Goal: Transaction & Acquisition: Purchase product/service

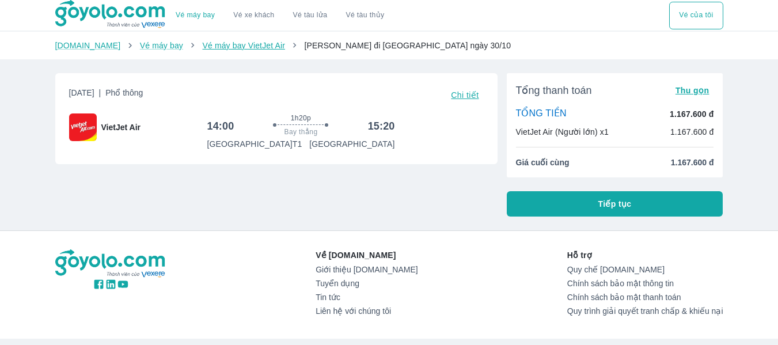
click at [205, 44] on link "Vé máy bay VietJet Air" at bounding box center [243, 45] width 82 height 9
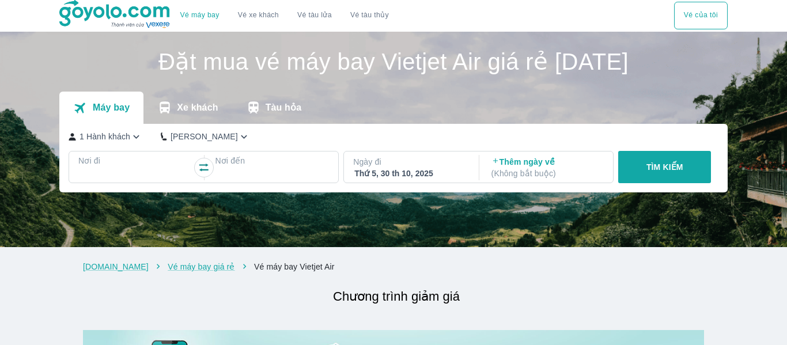
click at [134, 136] on icon "button" at bounding box center [136, 137] width 12 height 12
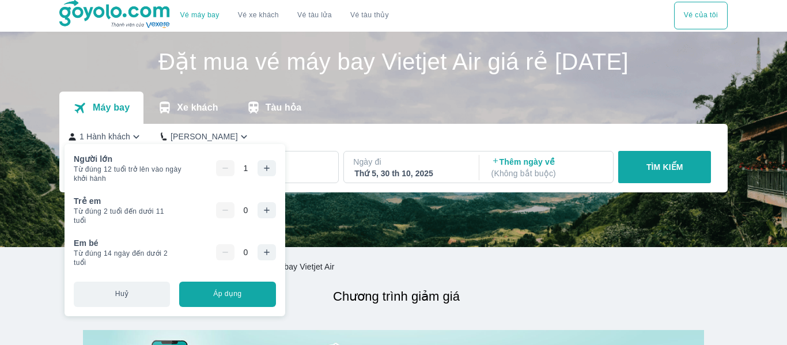
click at [267, 162] on button "button" at bounding box center [266, 168] width 18 height 16
click at [369, 130] on div "1 Hành khách Phổ Thông Nơi đi Nơi đến Ngày đi Thứ 5, 30 th 10, 2025 Thêm ngày v…" at bounding box center [393, 158] width 668 height 69
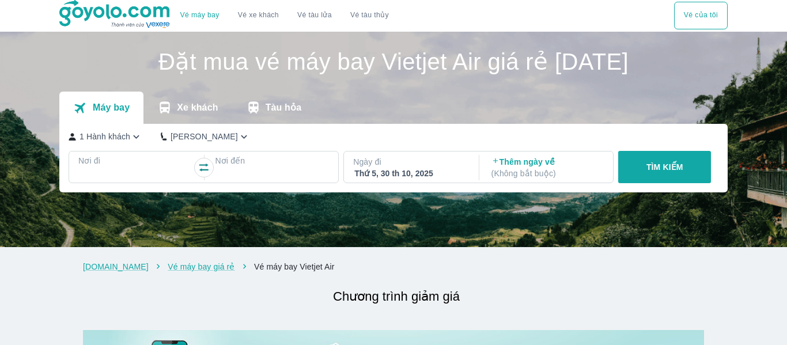
click at [113, 162] on p "Nơi đi" at bounding box center [135, 161] width 114 height 12
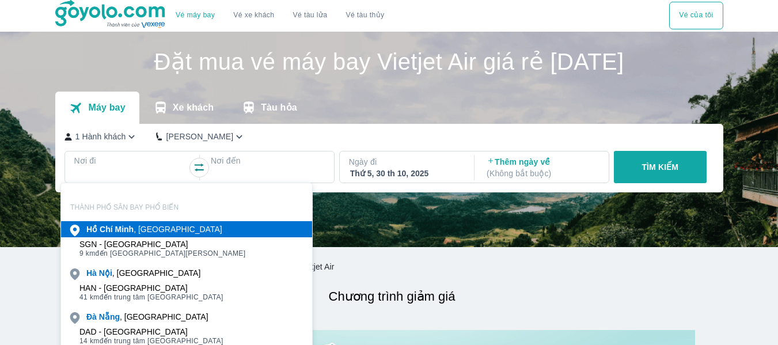
click at [145, 228] on div "Hồ Chí Minh , Việt nam" at bounding box center [154, 229] width 136 height 12
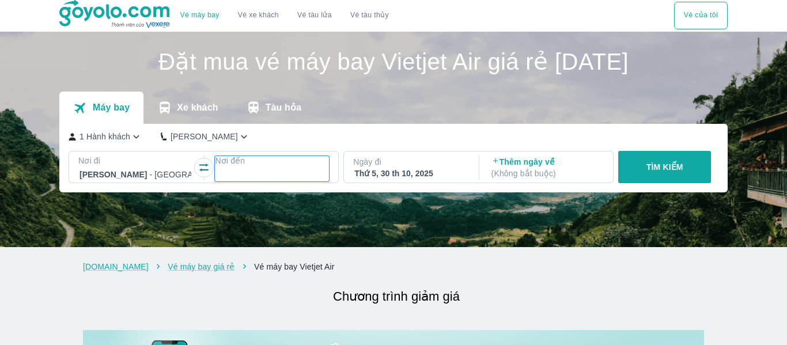
click at [253, 168] on div at bounding box center [272, 174] width 114 height 16
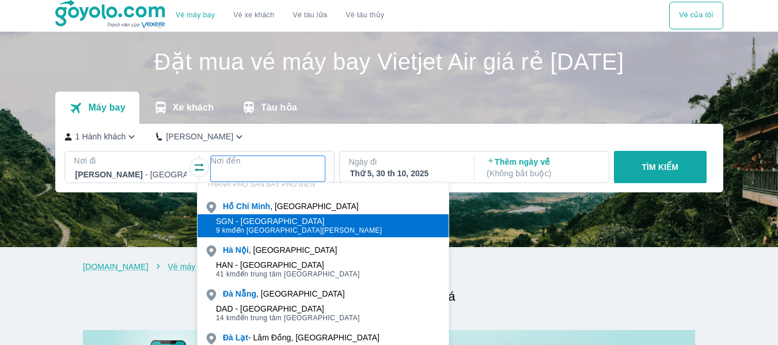
scroll to position [90, 0]
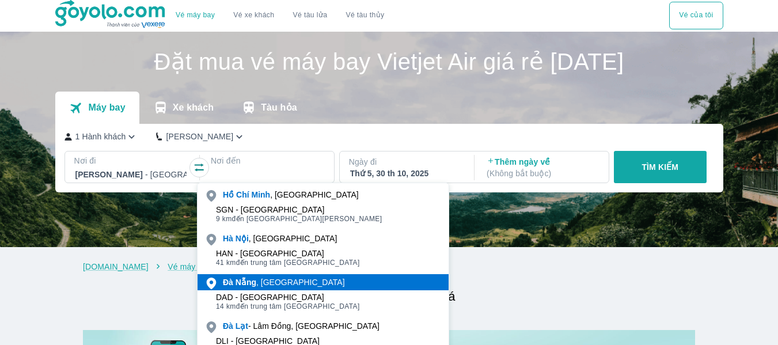
click at [270, 281] on div "Đà Nẵng , Việt nam" at bounding box center [284, 282] width 122 height 12
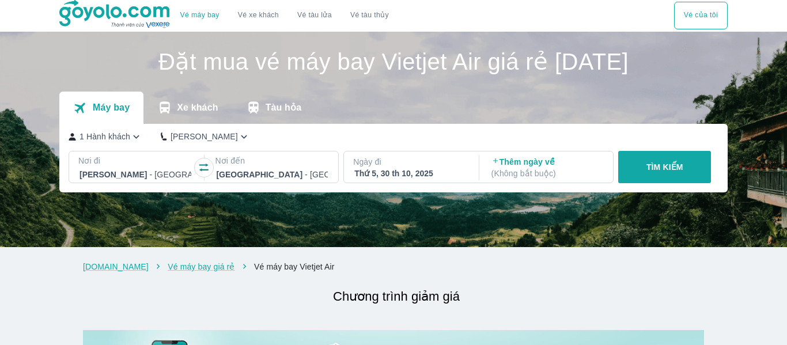
click at [640, 162] on button "TÌM KIẾM" at bounding box center [664, 167] width 93 height 32
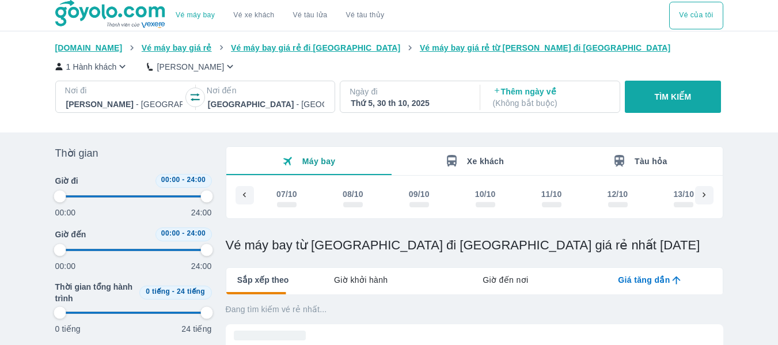
scroll to position [0, 1243]
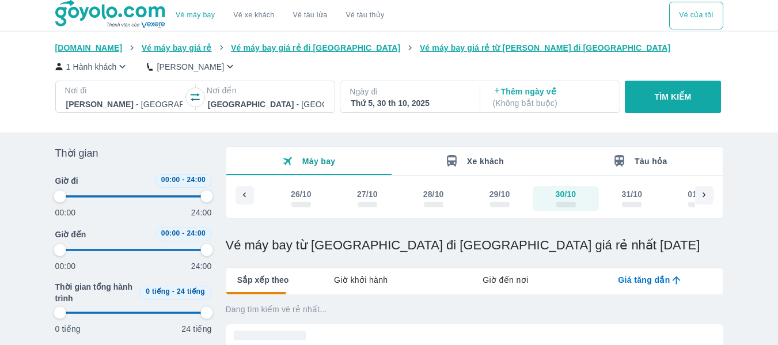
type input "97.9166666666667"
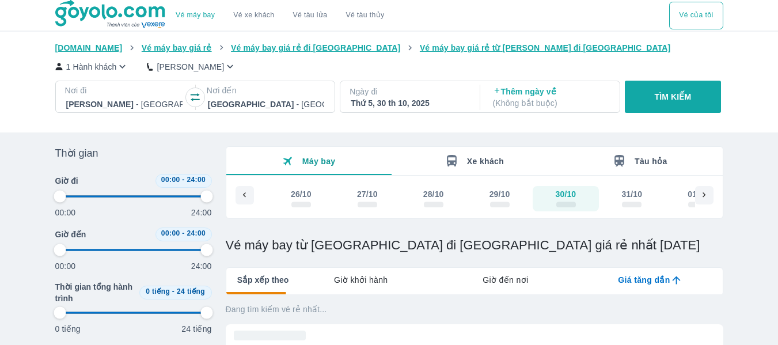
type input "97.9166666666667"
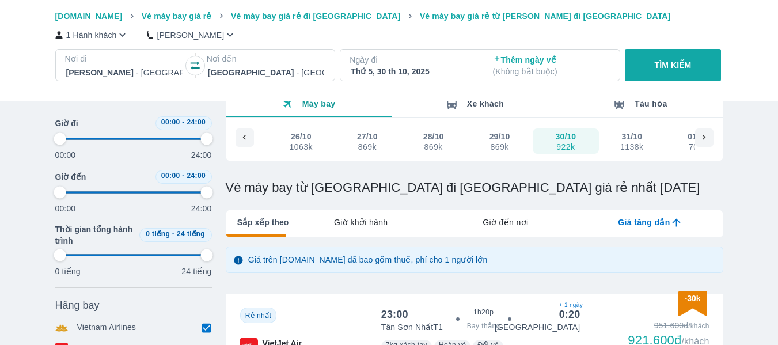
type input "97.9166666666667"
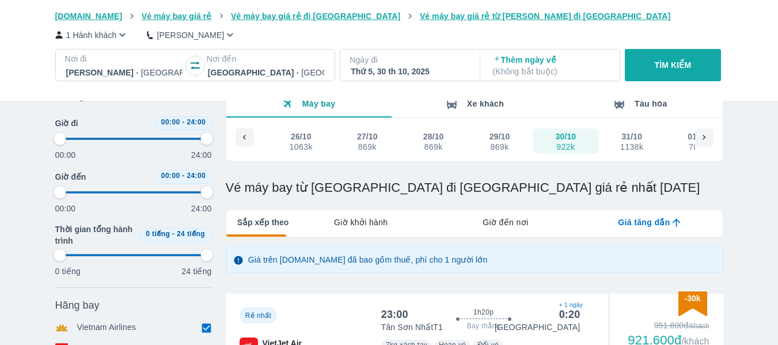
type input "97.9166666666667"
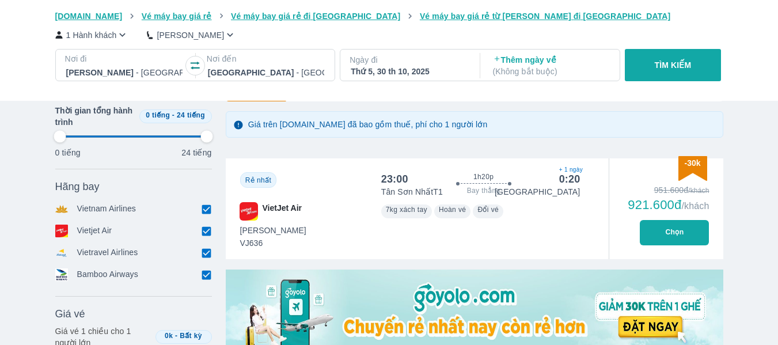
scroll to position [173, 0]
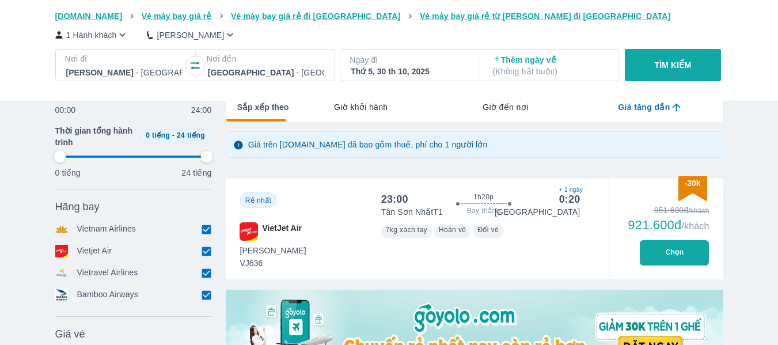
type input "97.9166666666667"
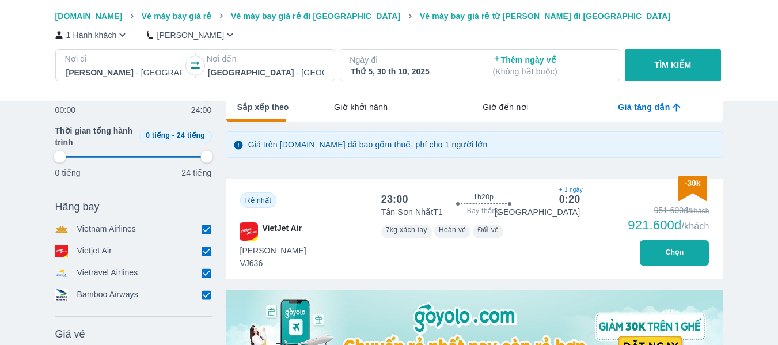
type input "97.9166666666667"
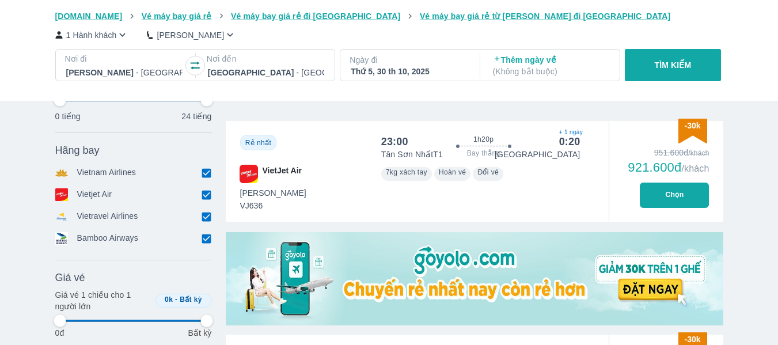
type input "97.9166666666667"
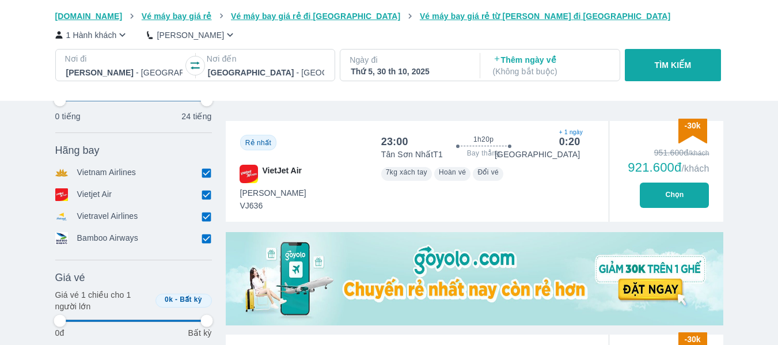
type input "97.9166666666667"
click at [204, 170] on input "checkbox" at bounding box center [207, 173] width 10 height 10
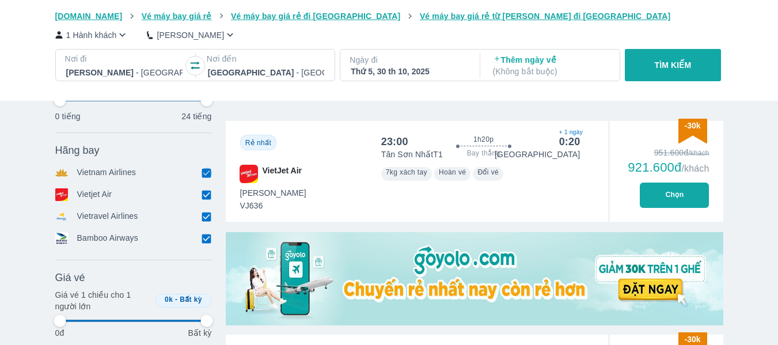
checkbox input "false"
click at [206, 214] on input "checkbox" at bounding box center [207, 215] width 10 height 10
checkbox input "false"
type input "97.9166666666667"
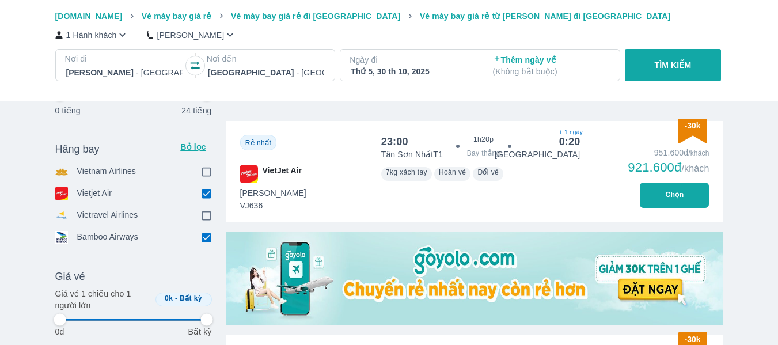
type input "97.9166666666667"
click at [203, 233] on div "Hãng bay Bỏ lọc Vietnam Airlines Vietjet Air Vietravel Airlines Bamboo Airways" at bounding box center [133, 193] width 157 height 111
click at [201, 235] on icon at bounding box center [206, 238] width 12 height 12
type input "97.9166666666667"
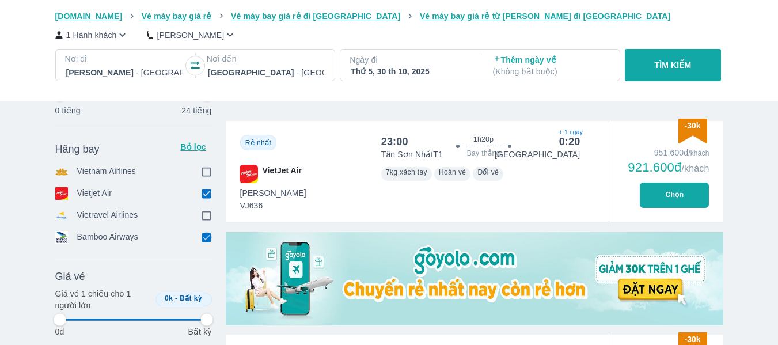
type input "97.9166666666667"
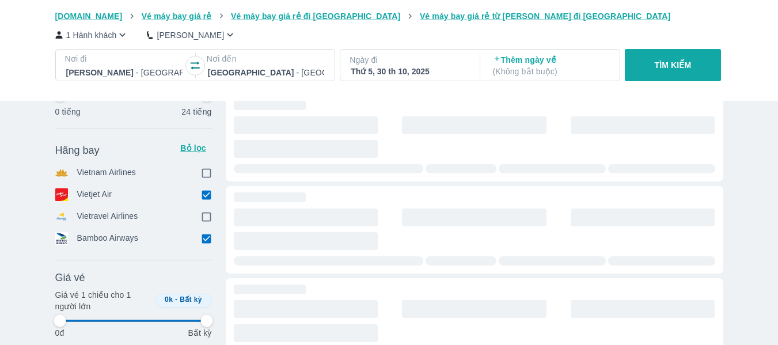
type input "97.9166666666667"
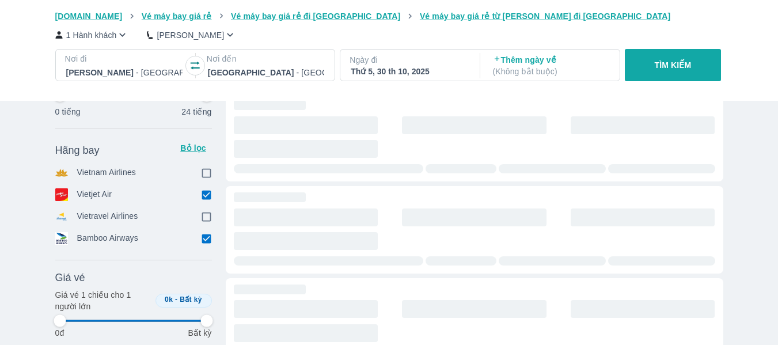
type input "97.9166666666667"
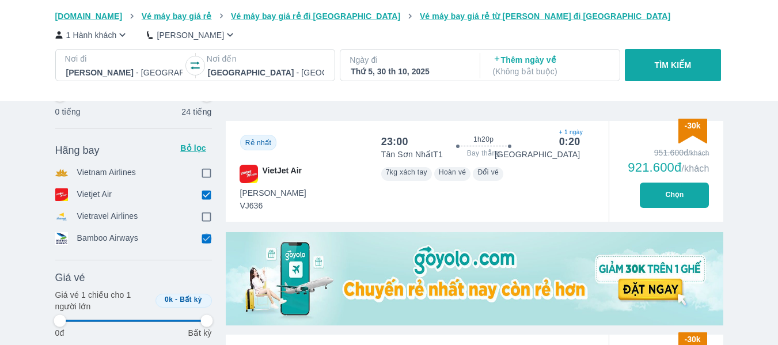
click at [211, 239] on input "checkbox" at bounding box center [207, 238] width 10 height 10
checkbox input "false"
type input "97.9166666666667"
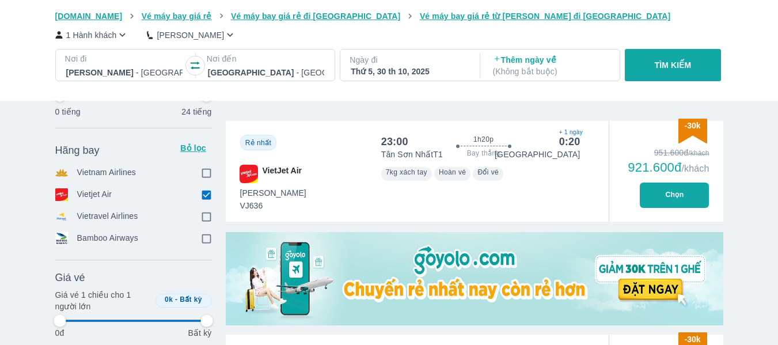
type input "97.9166666666667"
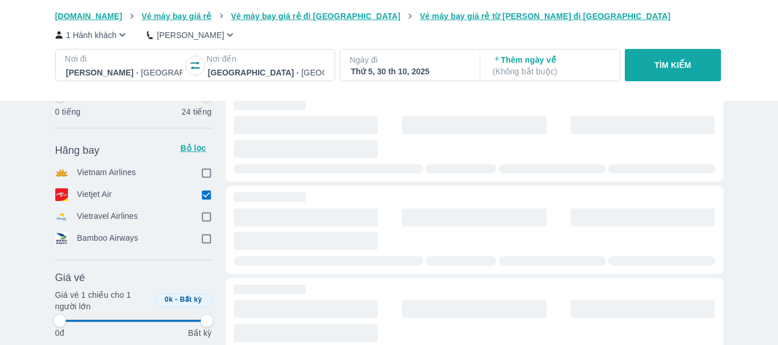
type input "97.9166666666667"
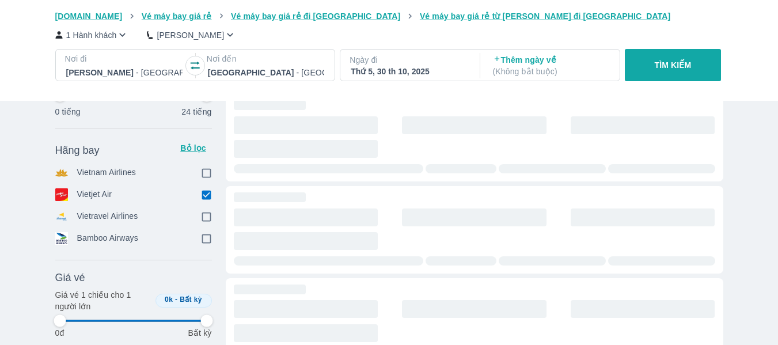
type input "97.9166666666667"
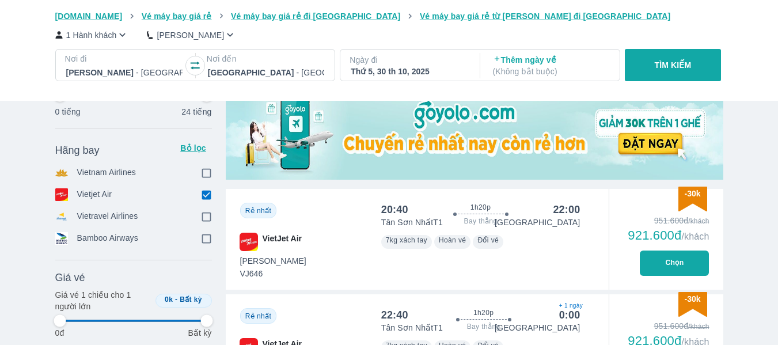
scroll to position [461, 0]
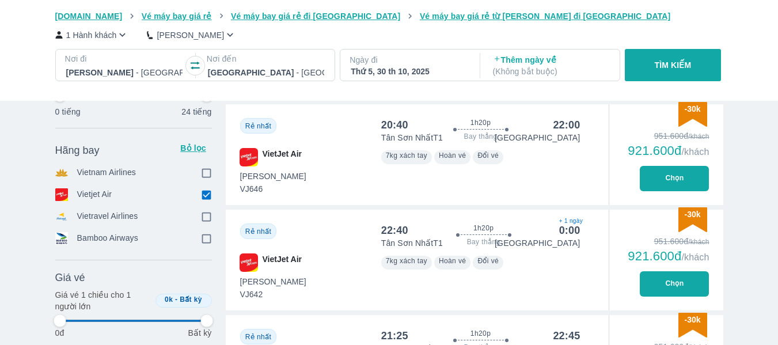
type input "97.9166666666667"
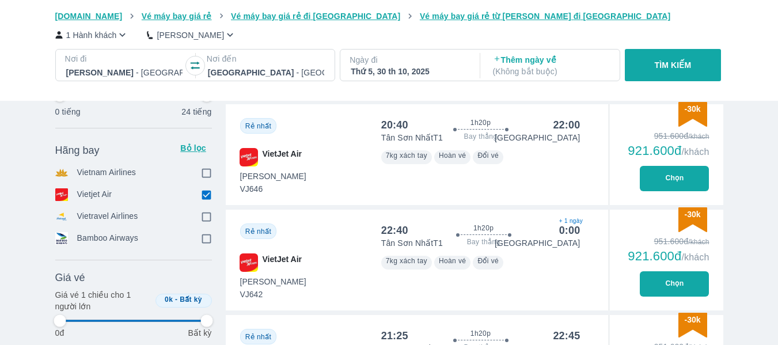
type input "97.9166666666667"
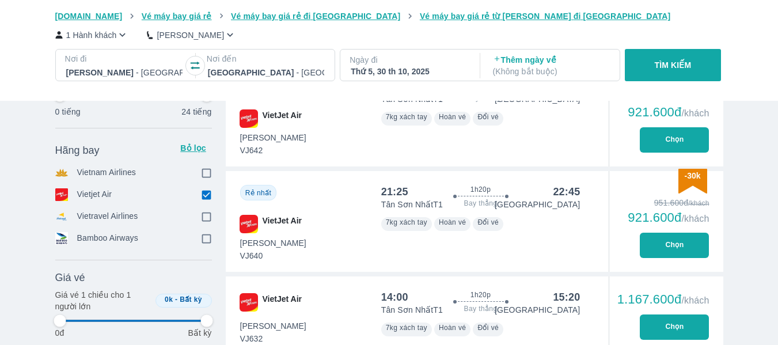
scroll to position [691, 0]
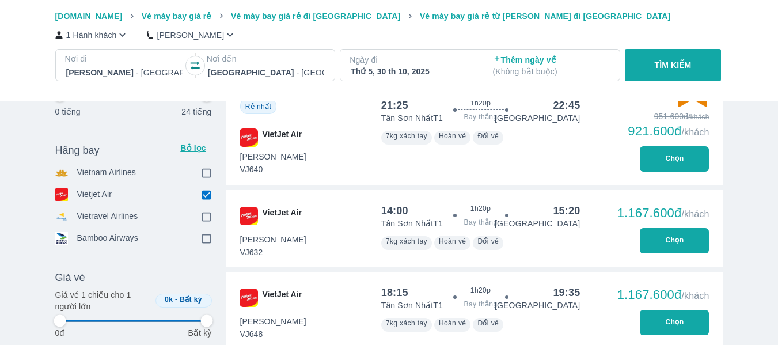
type input "97.9166666666667"
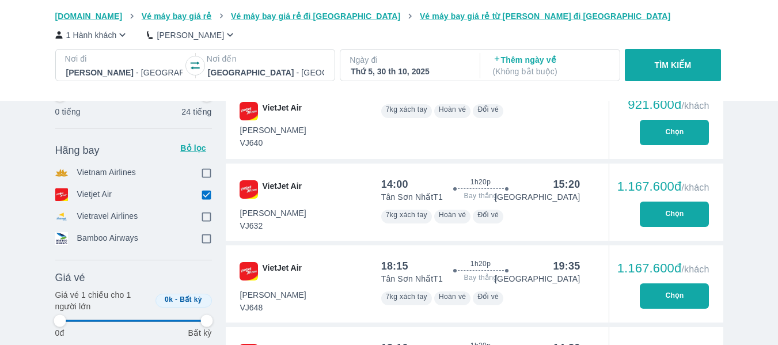
type input "97.9166666666667"
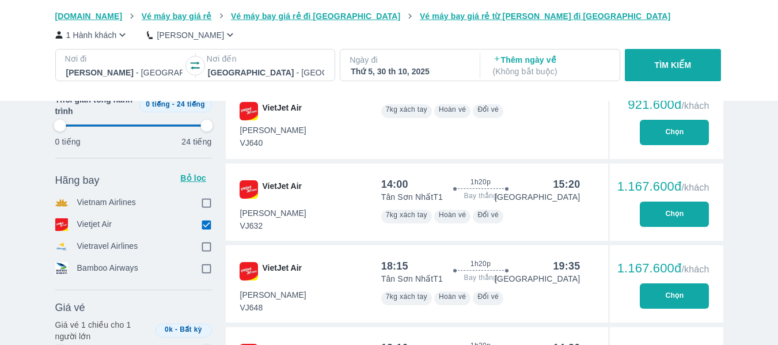
type input "97.9166666666667"
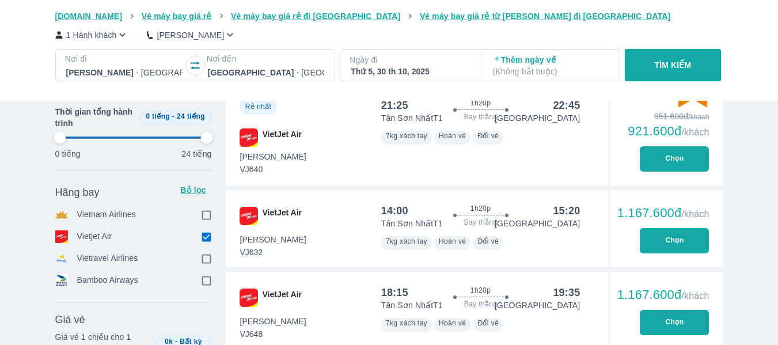
type input "97.9166666666667"
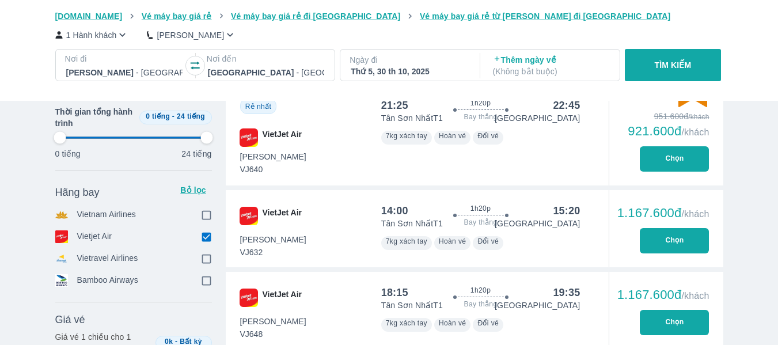
type input "97.9166666666667"
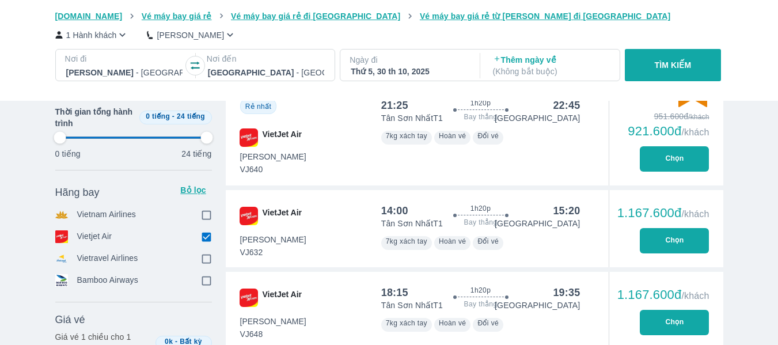
type input "97.9166666666667"
click at [695, 237] on button "Chọn" at bounding box center [674, 240] width 69 height 25
type input "97.9166666666667"
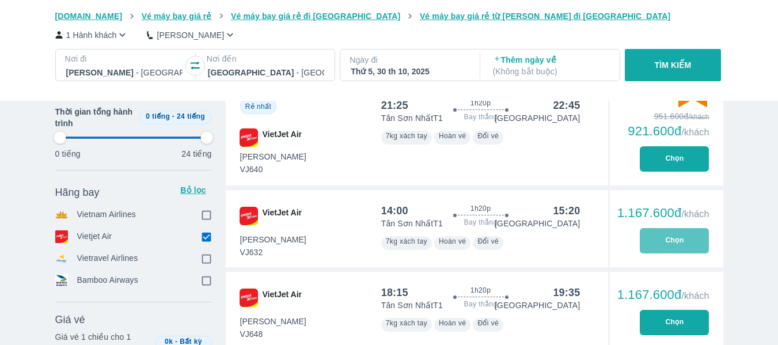
type input "97.9166666666667"
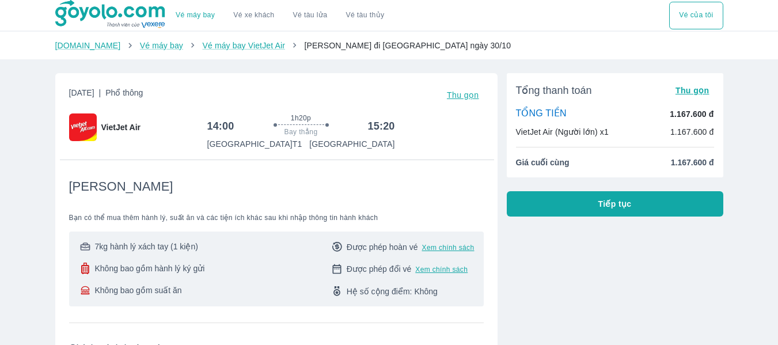
scroll to position [58, 0]
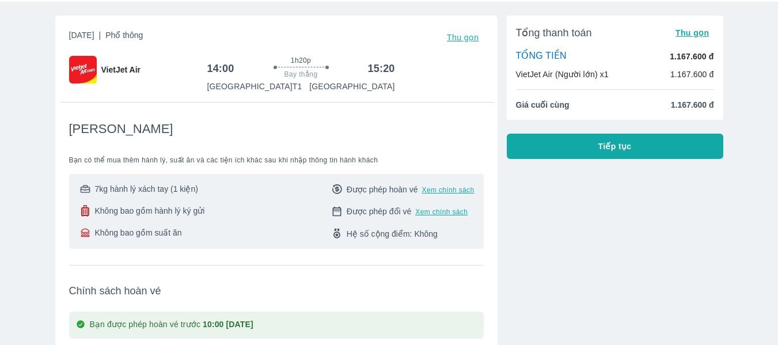
click at [636, 157] on button "Tiếp tục" at bounding box center [615, 146] width 217 height 25
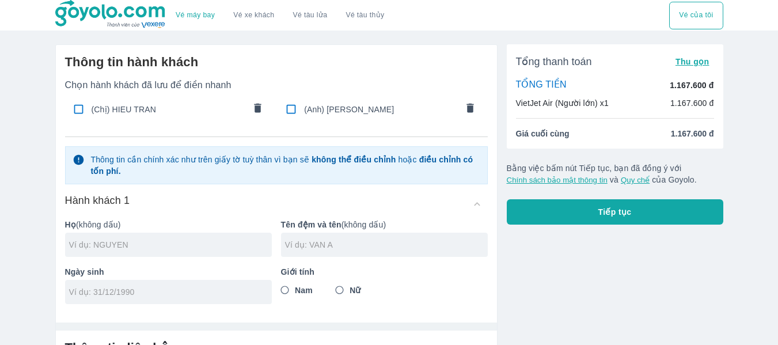
click at [335, 112] on span "(Anh) HIEU HUYNH" at bounding box center [380, 110] width 153 height 12
checkbox input "true"
type input "HIEU"
type input "HUYNH"
type input "08/02/1996"
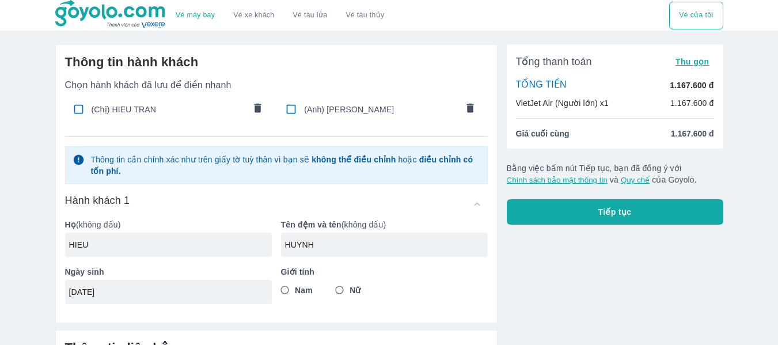
radio input "true"
type input "HIEU HUYNH"
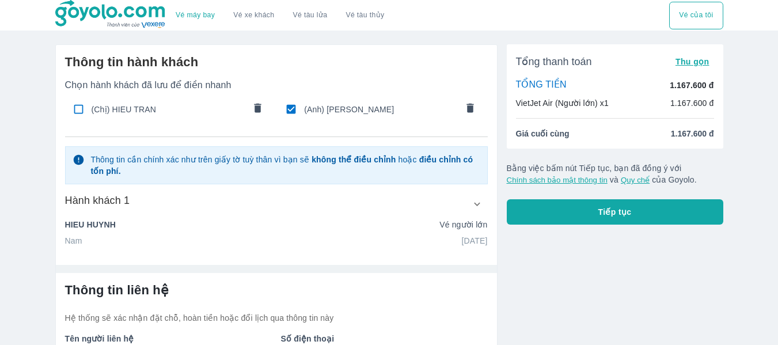
click at [161, 107] on span "(Chị) HIEU TRAN" at bounding box center [168, 110] width 153 height 12
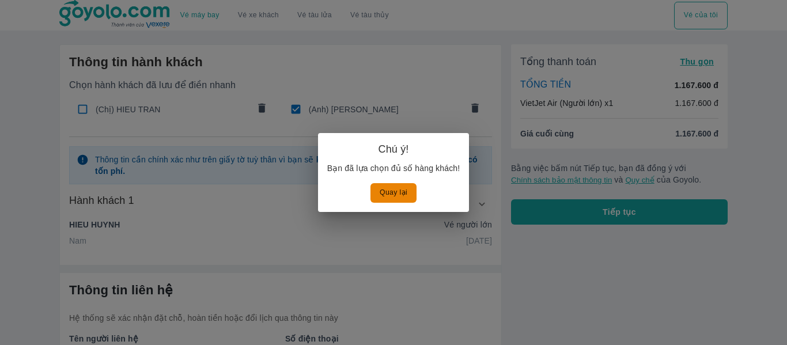
click at [391, 190] on button "Quay lại" at bounding box center [393, 192] width 46 height 19
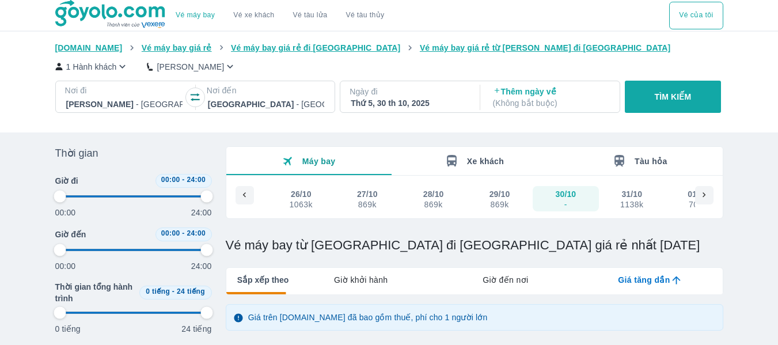
type input "97.9166666666667"
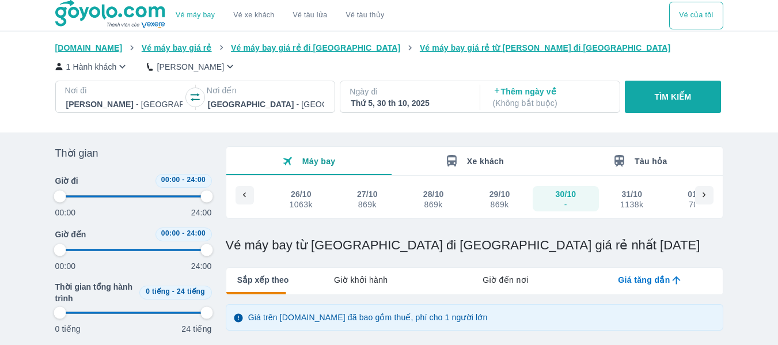
type input "97.9166666666667"
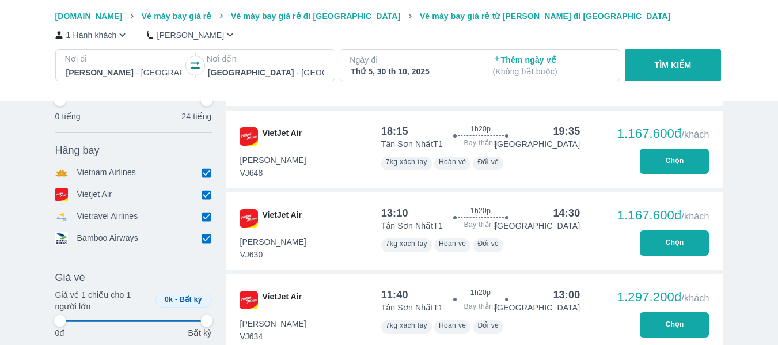
scroll to position [882, 0]
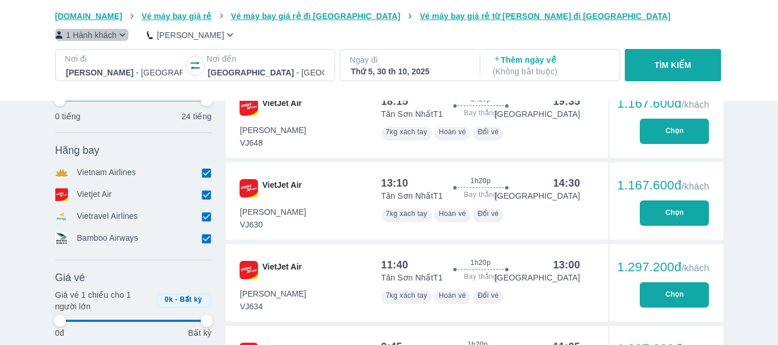
click at [111, 38] on p "1 Hành khách" at bounding box center [91, 35] width 51 height 12
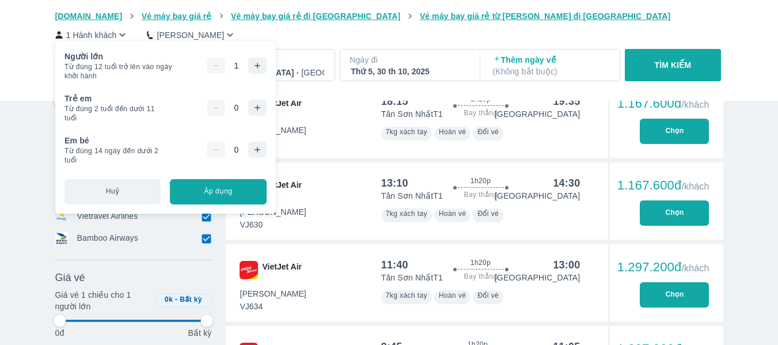
click at [258, 67] on icon "button" at bounding box center [257, 65] width 9 height 9
click at [219, 196] on button "Áp dụng" at bounding box center [218, 191] width 96 height 25
type input "97.9166666666667"
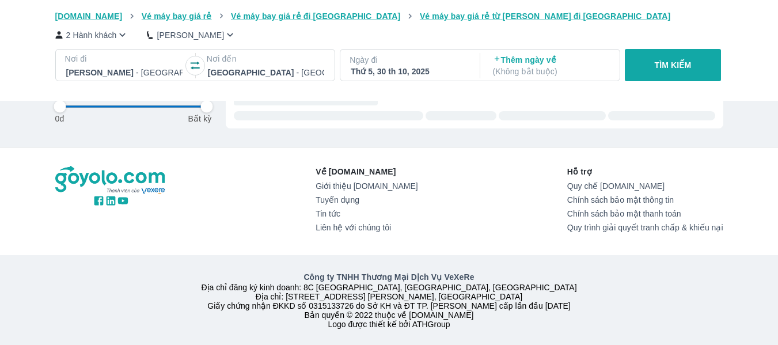
type input "97.9166666666667"
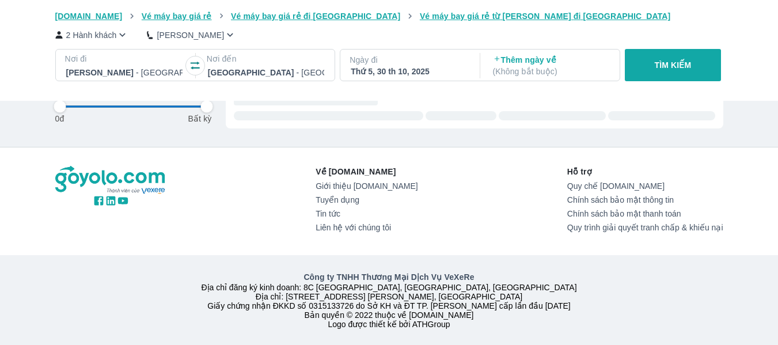
type input "97.9166666666667"
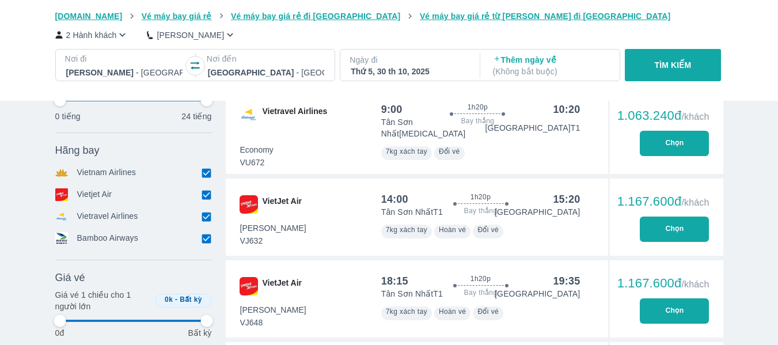
type input "97.9166666666667"
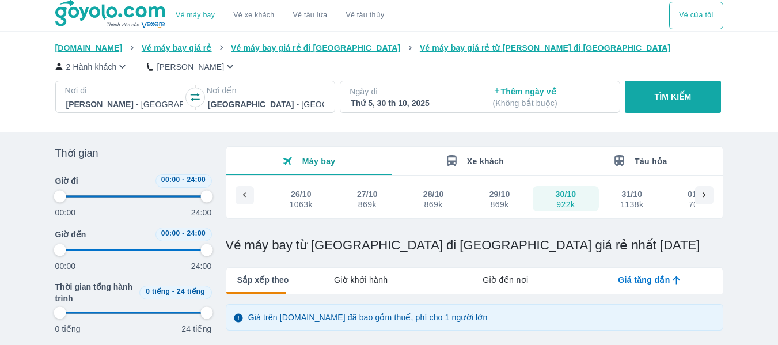
type input "97.9166666666667"
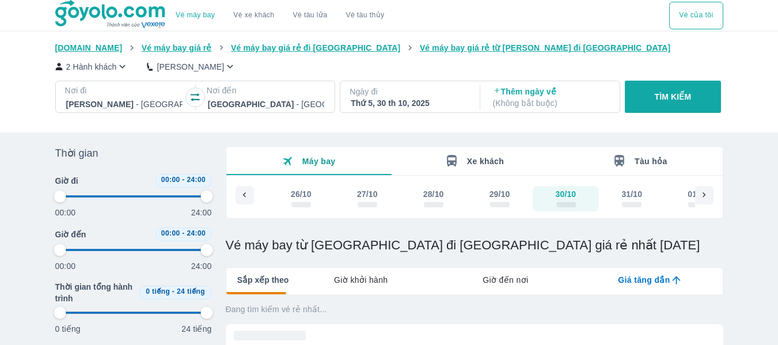
type input "97.9166666666667"
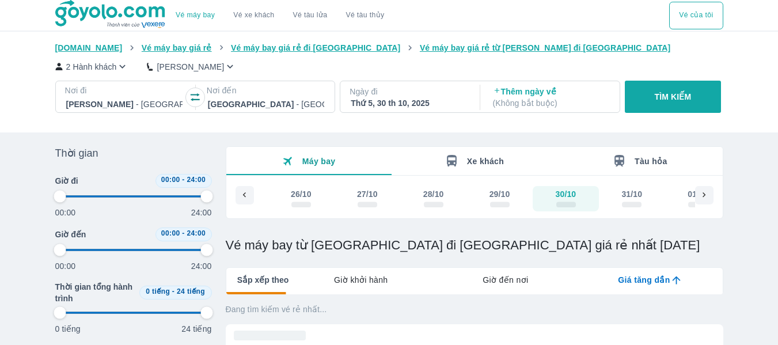
type input "97.9166666666667"
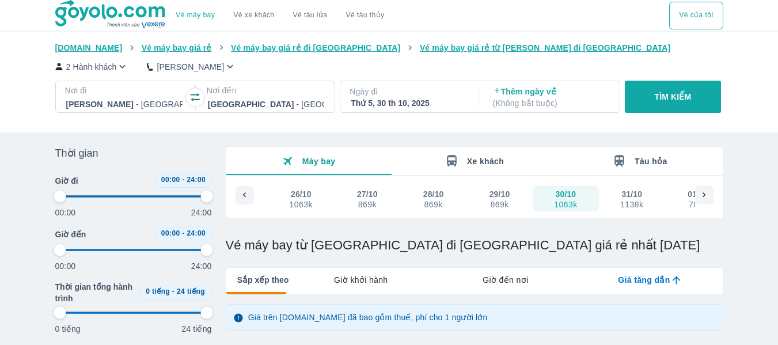
type input "97.9166666666667"
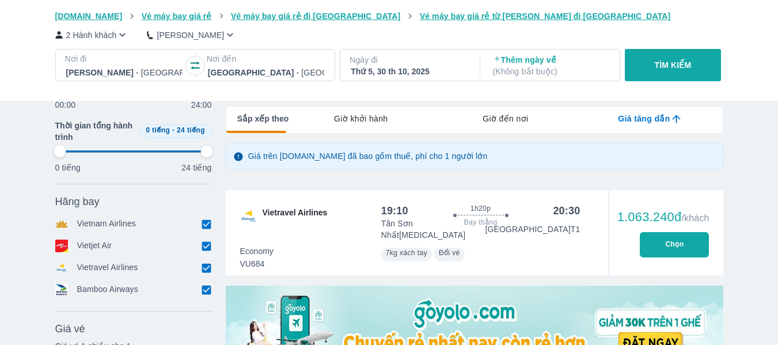
scroll to position [230, 0]
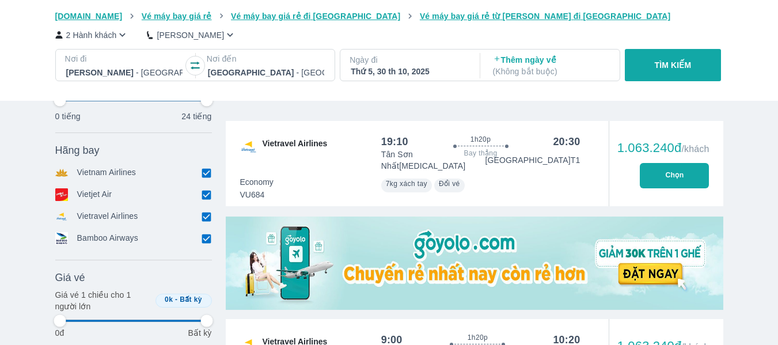
click at [210, 176] on input "checkbox" at bounding box center [207, 173] width 10 height 10
checkbox input "false"
type input "97.9166666666667"
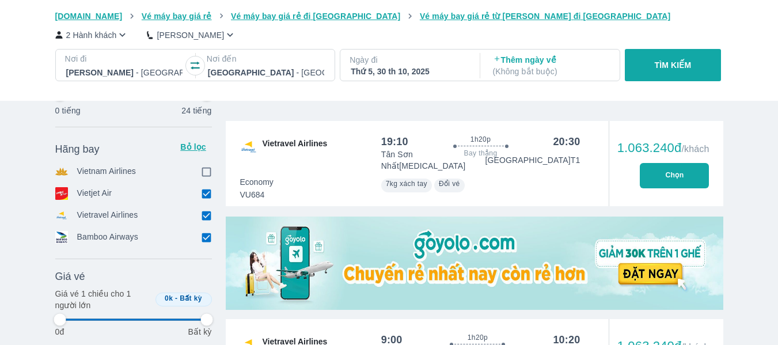
type input "97.9166666666667"
click at [202, 237] on input "checkbox" at bounding box center [207, 237] width 10 height 10
checkbox input "false"
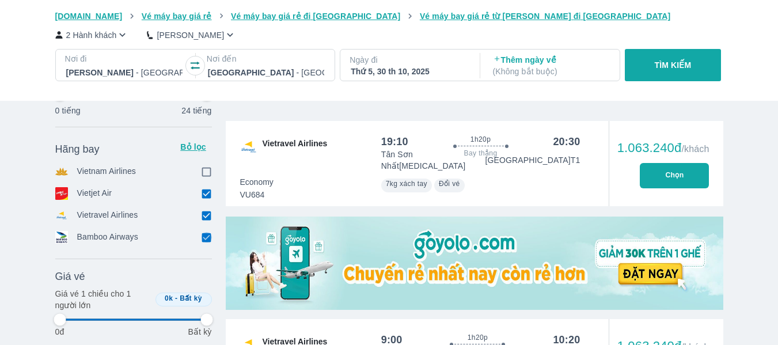
type input "97.9166666666667"
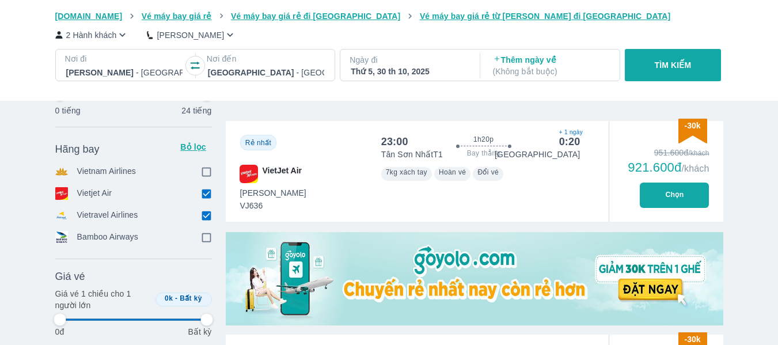
type input "97.9166666666667"
checkbox input "true"
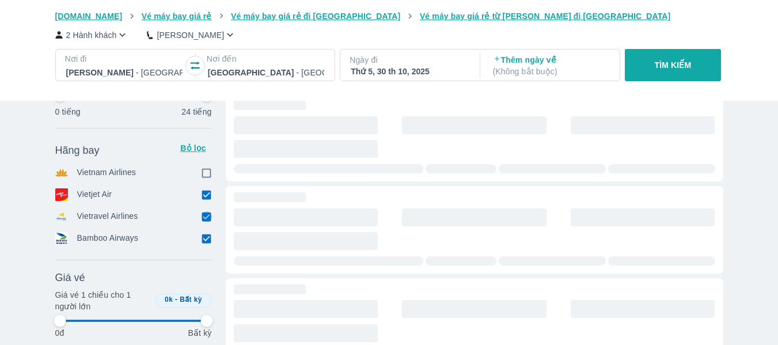
click at [206, 217] on input "checkbox" at bounding box center [207, 216] width 10 height 10
checkbox input "false"
type input "97.9166666666667"
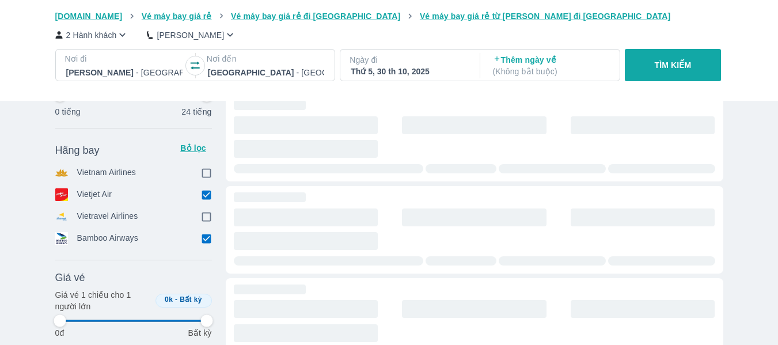
type input "97.9166666666667"
checkbox input "true"
checkbox input "false"
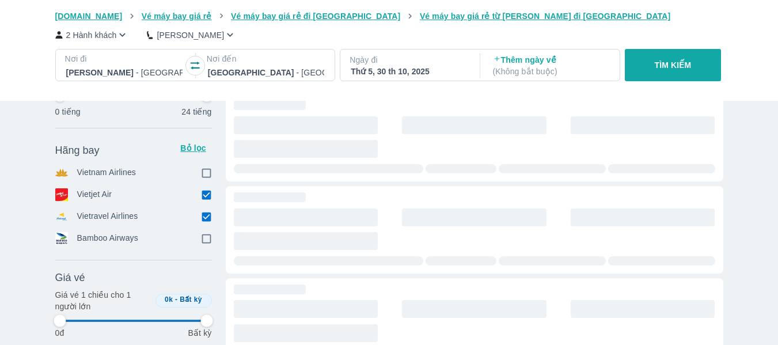
type input "97.9166666666667"
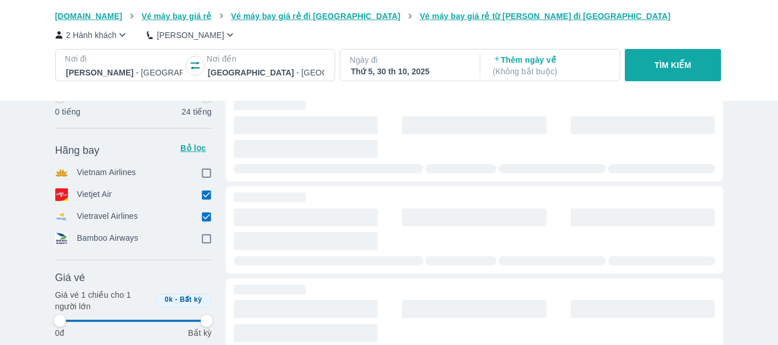
type input "97.9166666666667"
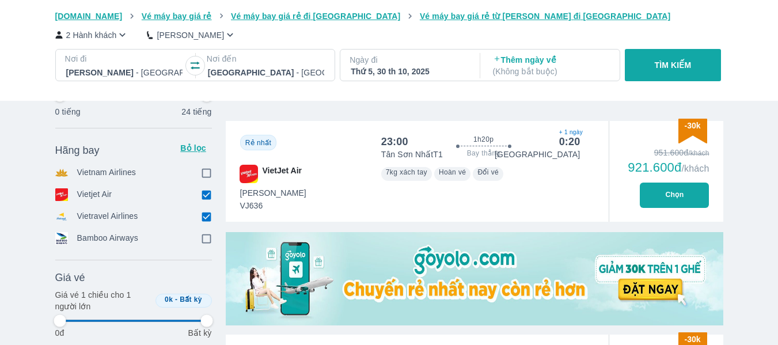
type input "97.9166666666667"
checkbox input "false"
checkbox input "true"
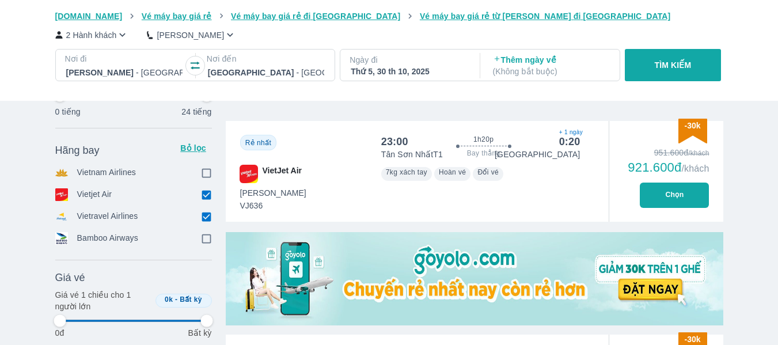
type input "97.9166666666667"
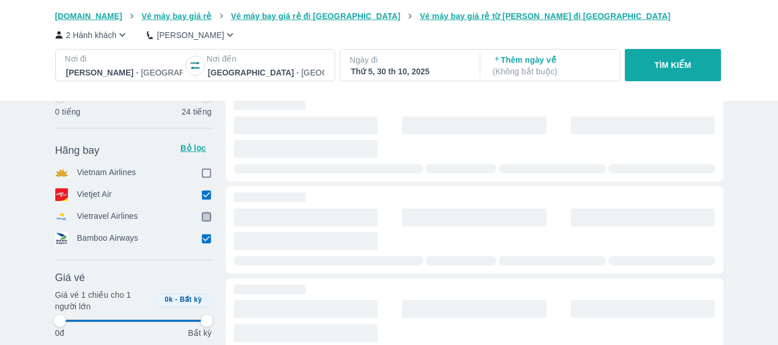
click at [207, 218] on input "checkbox" at bounding box center [207, 216] width 10 height 10
checkbox input "true"
type input "97.9166666666667"
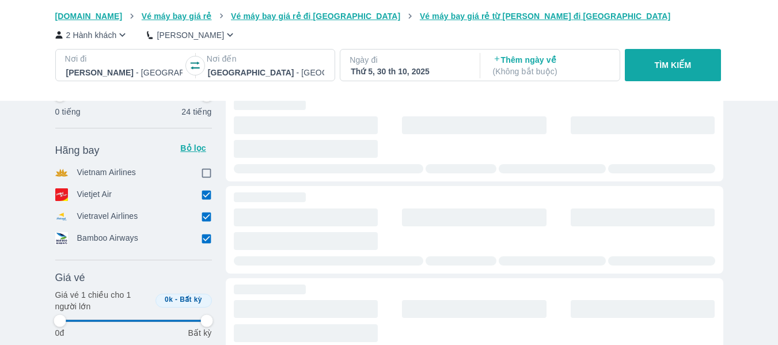
type input "97.9166666666667"
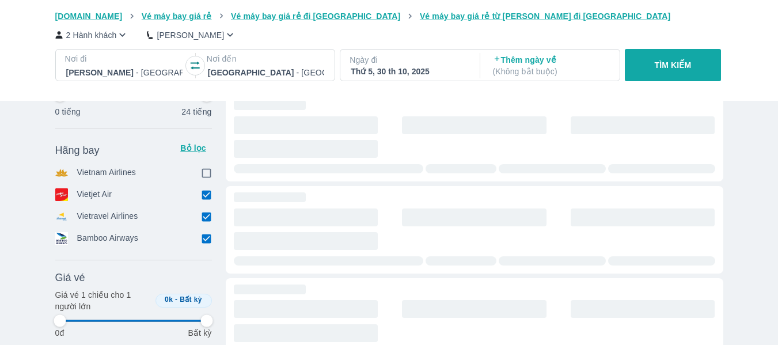
type input "97.9166666666667"
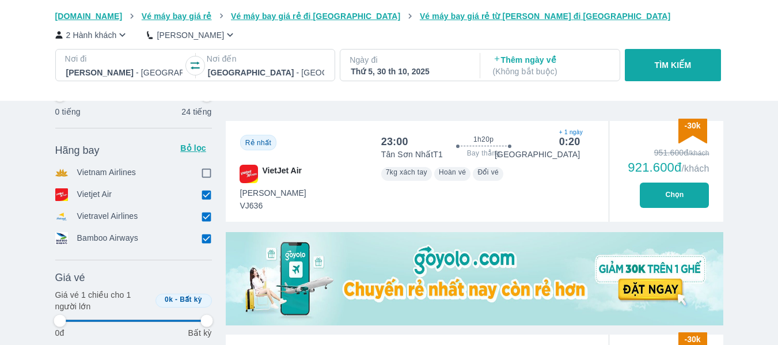
type input "97.9166666666667"
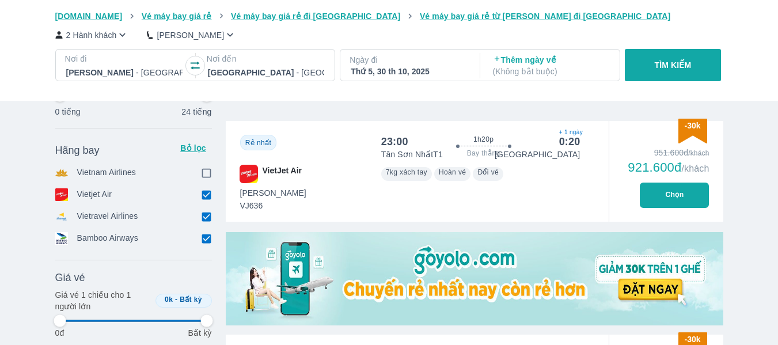
type input "97.9166666666667"
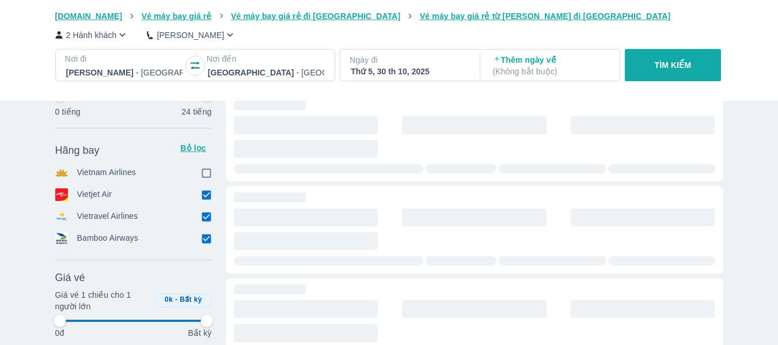
type input "97.9166666666667"
click at [205, 239] on input "checkbox" at bounding box center [207, 238] width 10 height 10
checkbox input "false"
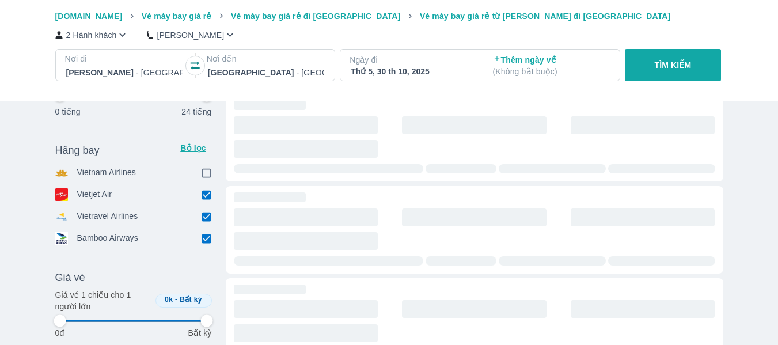
type input "97.9166666666667"
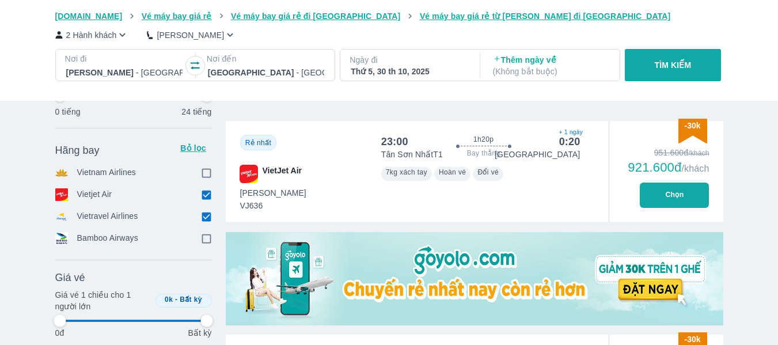
click at [204, 217] on input "checkbox" at bounding box center [207, 216] width 10 height 10
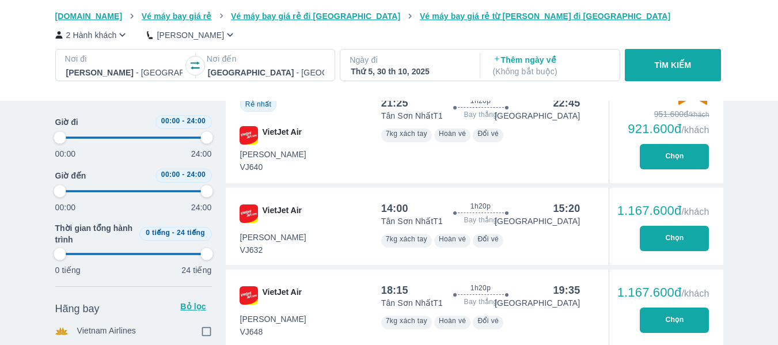
scroll to position [691, 0]
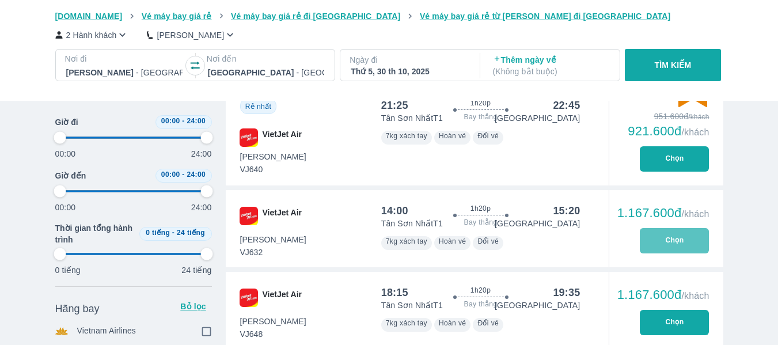
click at [674, 241] on button "Chọn" at bounding box center [674, 240] width 69 height 25
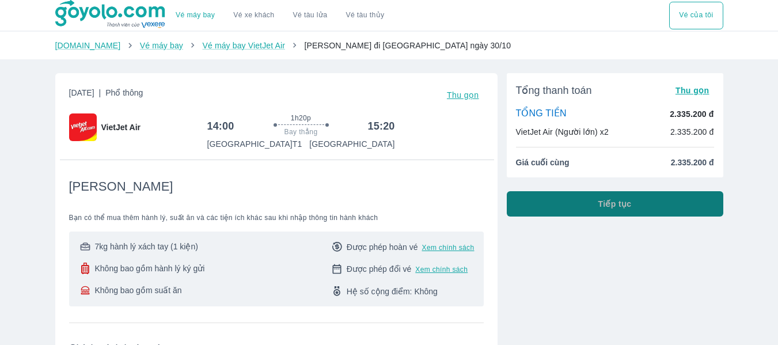
click at [582, 206] on button "Tiếp tục" at bounding box center [615, 203] width 217 height 25
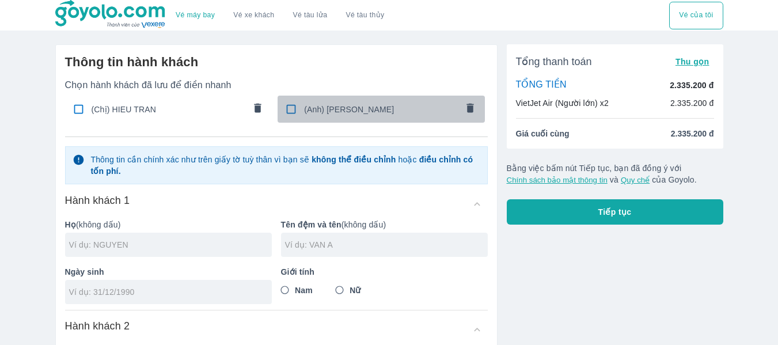
click at [313, 109] on span "(Anh) HIEU HUYNH" at bounding box center [380, 110] width 153 height 12
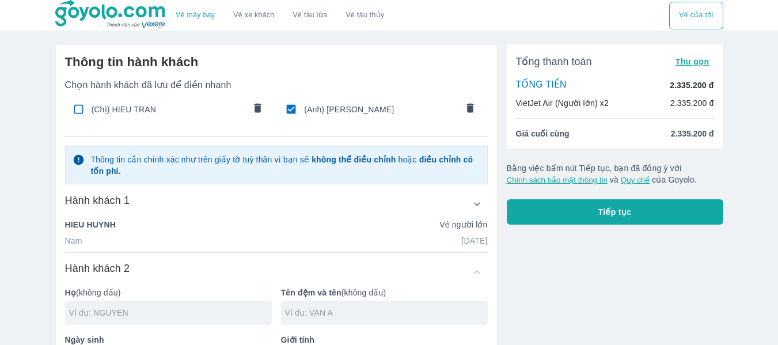
click at [72, 106] on input "checkbox" at bounding box center [78, 109] width 22 height 22
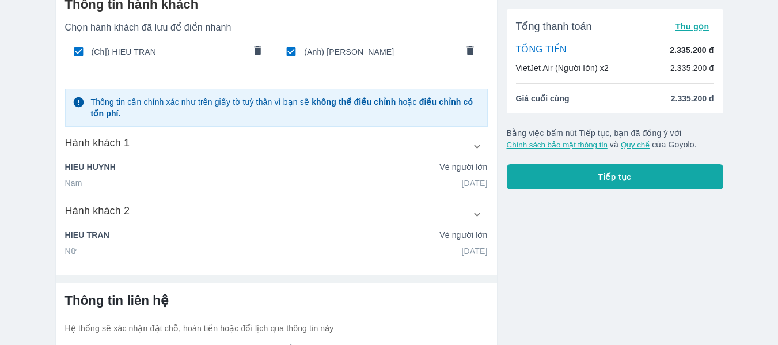
scroll to position [115, 0]
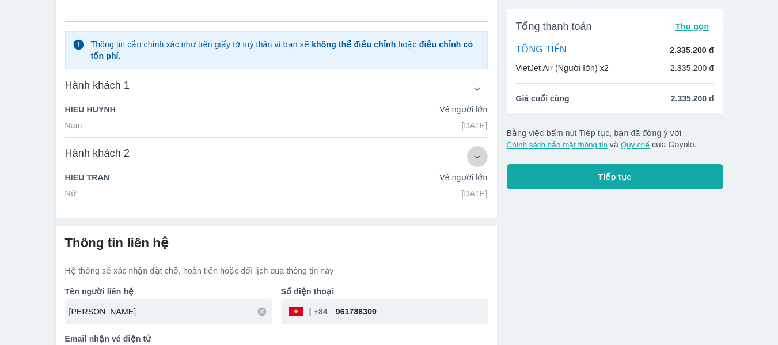
click at [480, 156] on icon "button" at bounding box center [477, 156] width 6 height 3
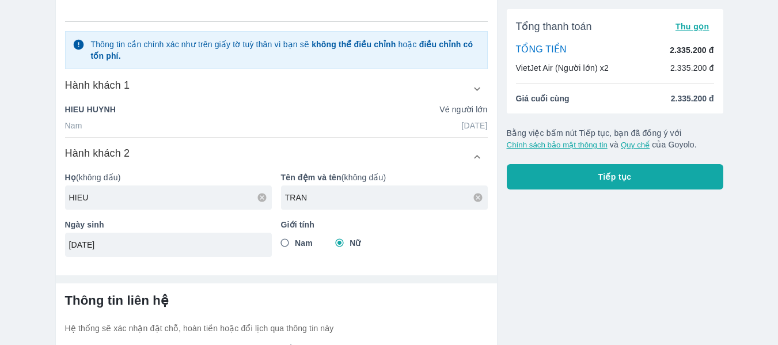
click at [476, 96] on button "button" at bounding box center [477, 88] width 21 height 21
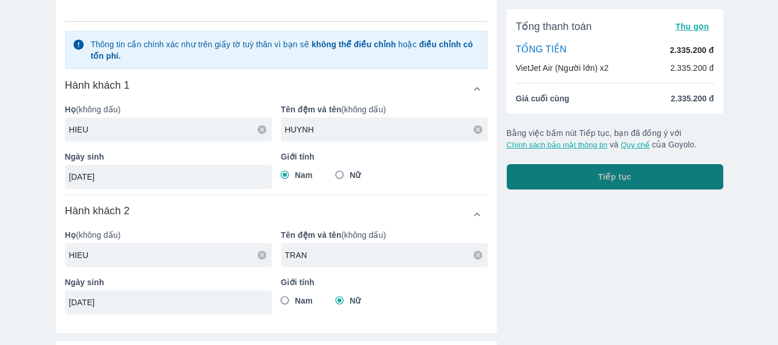
click at [587, 170] on button "Tiếp tục" at bounding box center [615, 176] width 217 height 25
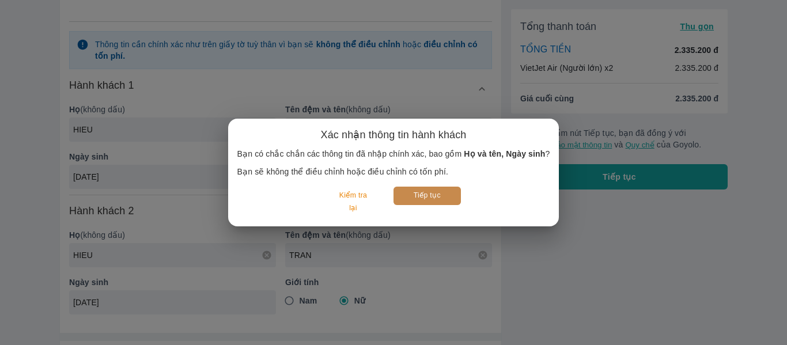
click at [444, 198] on button "Tiếp tục" at bounding box center [426, 196] width 67 height 18
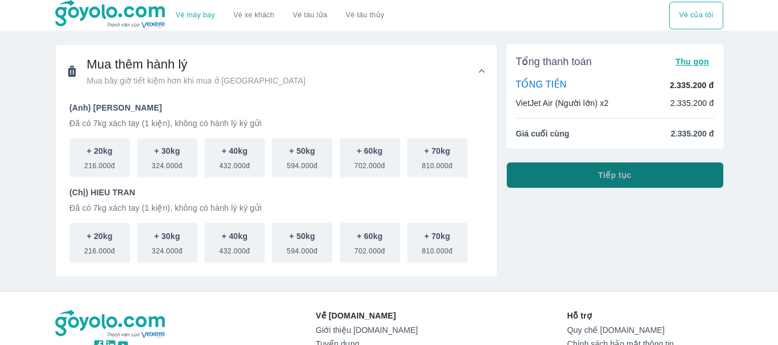
click at [609, 172] on span "Tiếp tục" at bounding box center [614, 175] width 33 height 12
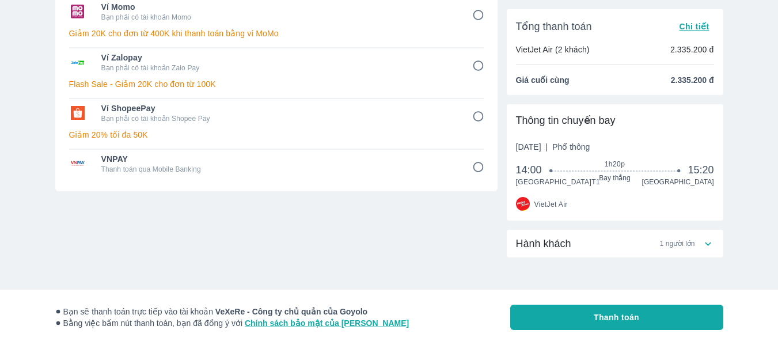
scroll to position [241, 0]
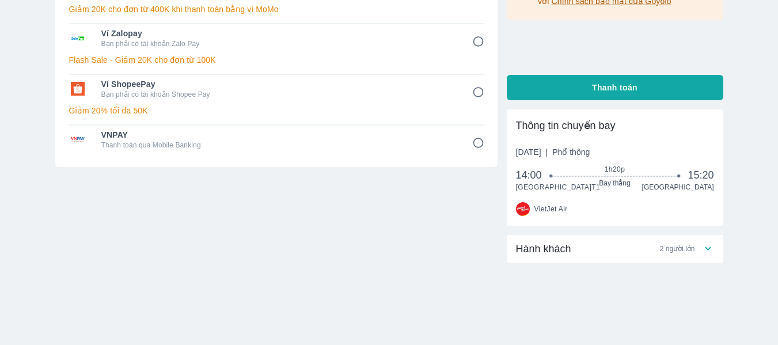
scroll to position [241, 0]
